Goal: Transaction & Acquisition: Purchase product/service

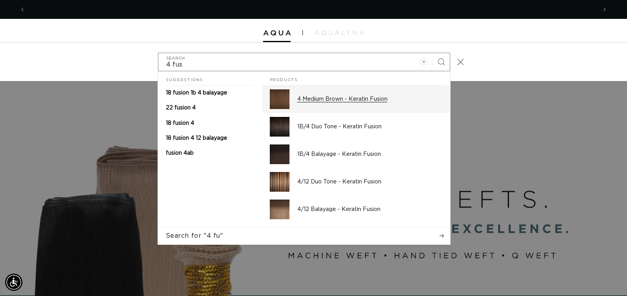
scroll to position [0, 1142]
type input "4 fus"
click at [304, 102] on p "4 Medium Brown - Keratin Fusion" at bounding box center [369, 99] width 145 height 7
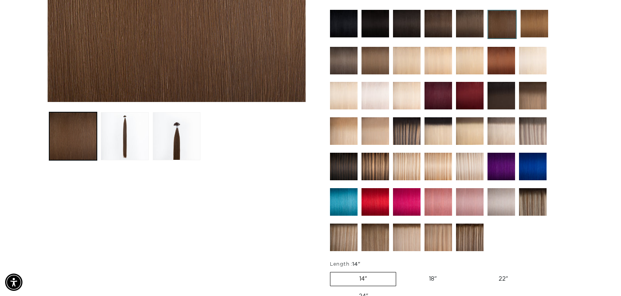
scroll to position [394, 0]
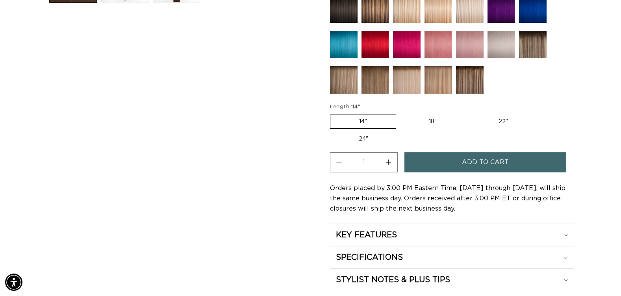
click at [432, 123] on label "18" Variant sold out or unavailable" at bounding box center [432, 121] width 65 height 13
click at [401, 113] on input "18" Variant sold out or unavailable" at bounding box center [400, 113] width 0 height 0
radio input "true"
click at [434, 158] on button "Add to cart" at bounding box center [485, 162] width 162 height 20
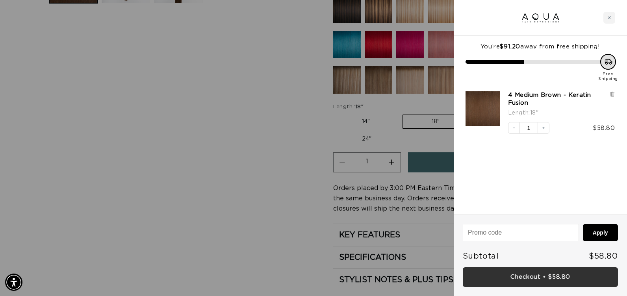
click at [480, 277] on link "Checkout • $58.80" at bounding box center [540, 277] width 155 height 20
